Goal: Information Seeking & Learning: Learn about a topic

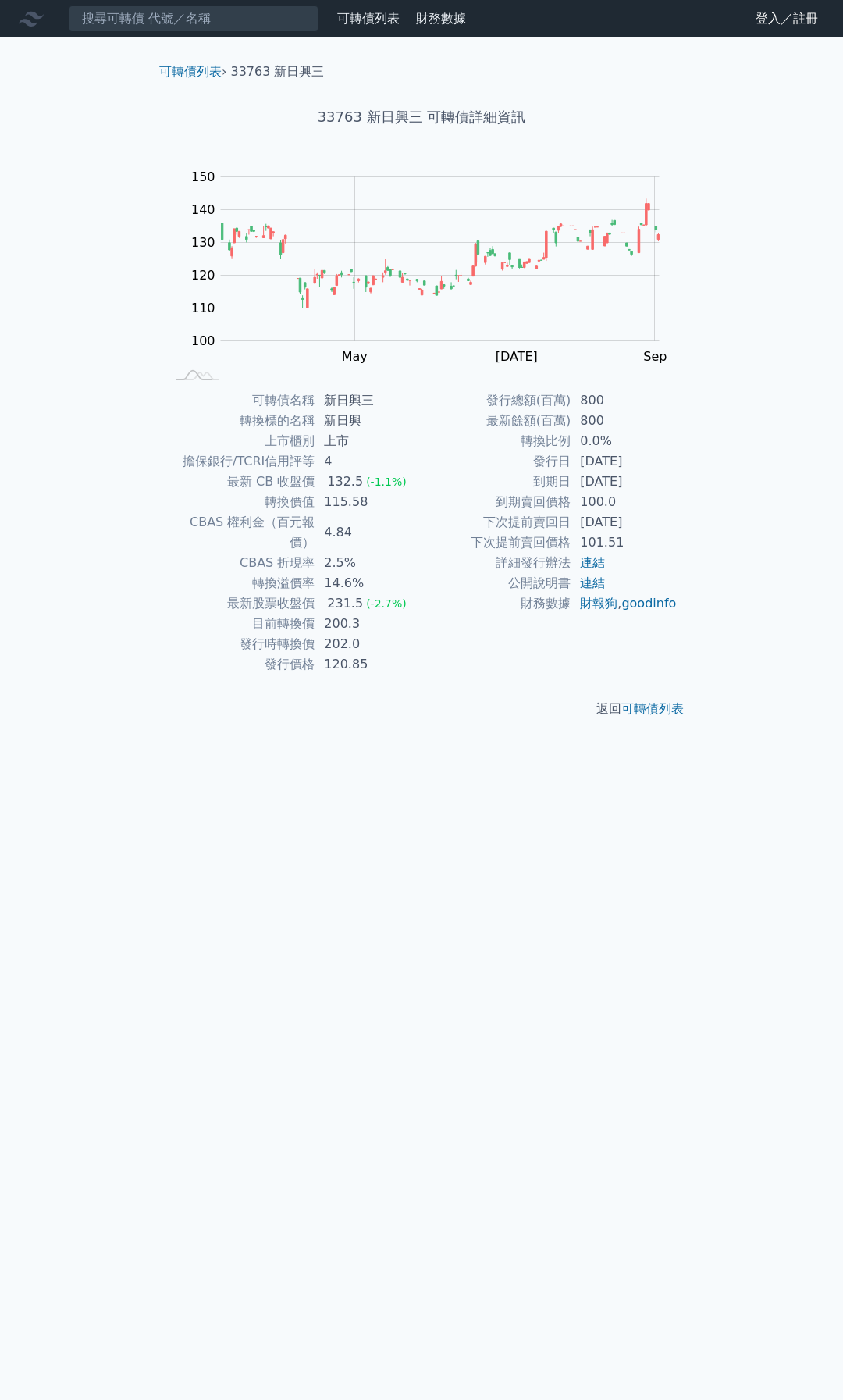
click at [603, 523] on td "[DATE]" at bounding box center [623, 523] width 107 height 20
click at [697, 524] on div "可轉債列表 › 33763 新日興三 33763 新日興三 可轉債詳細資訊 Zoom Out 100 80 90 100 110 120 130 140 15…" at bounding box center [421, 390] width 599 height 706
click at [619, 523] on td "[DATE]" at bounding box center [623, 523] width 107 height 20
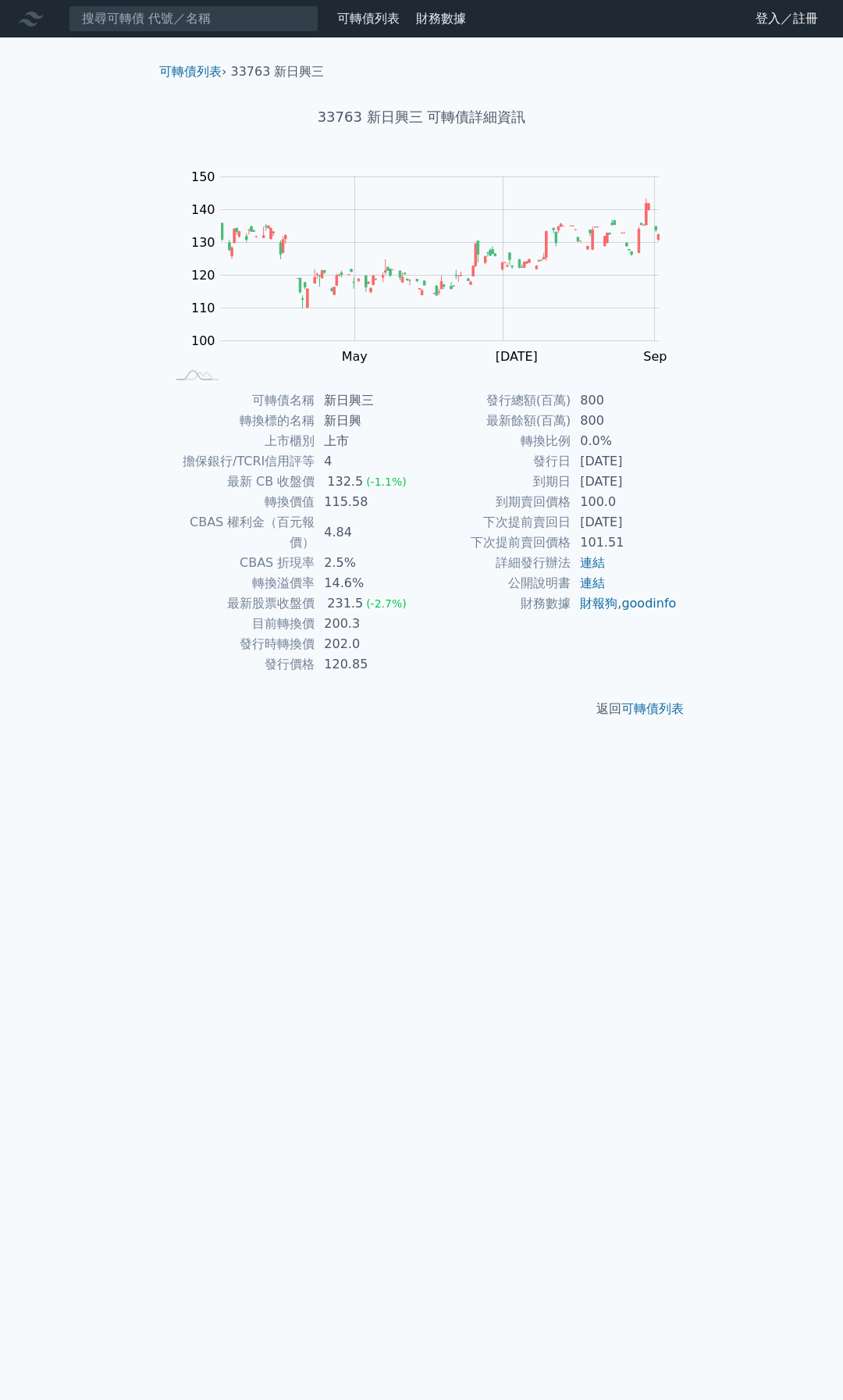
click at [619, 523] on td "[DATE]" at bounding box center [623, 523] width 107 height 20
click at [700, 521] on div "可轉債列表 › 33763 新日興三 33763 新日興三 可轉債詳細資訊 Zoom Out 100 80 90 100 110 120 130 140 15…" at bounding box center [421, 390] width 599 height 706
click at [80, 560] on div "可轉債列表 財務數據 可轉債列表 財務數據 登入／註冊 登入／註冊 可轉債列表 › 33763 新日興三 33763 新日興三 可轉債詳細資訊 Zoom Ou…" at bounding box center [421, 700] width 843 height 1400
